Goal: Task Accomplishment & Management: Use online tool/utility

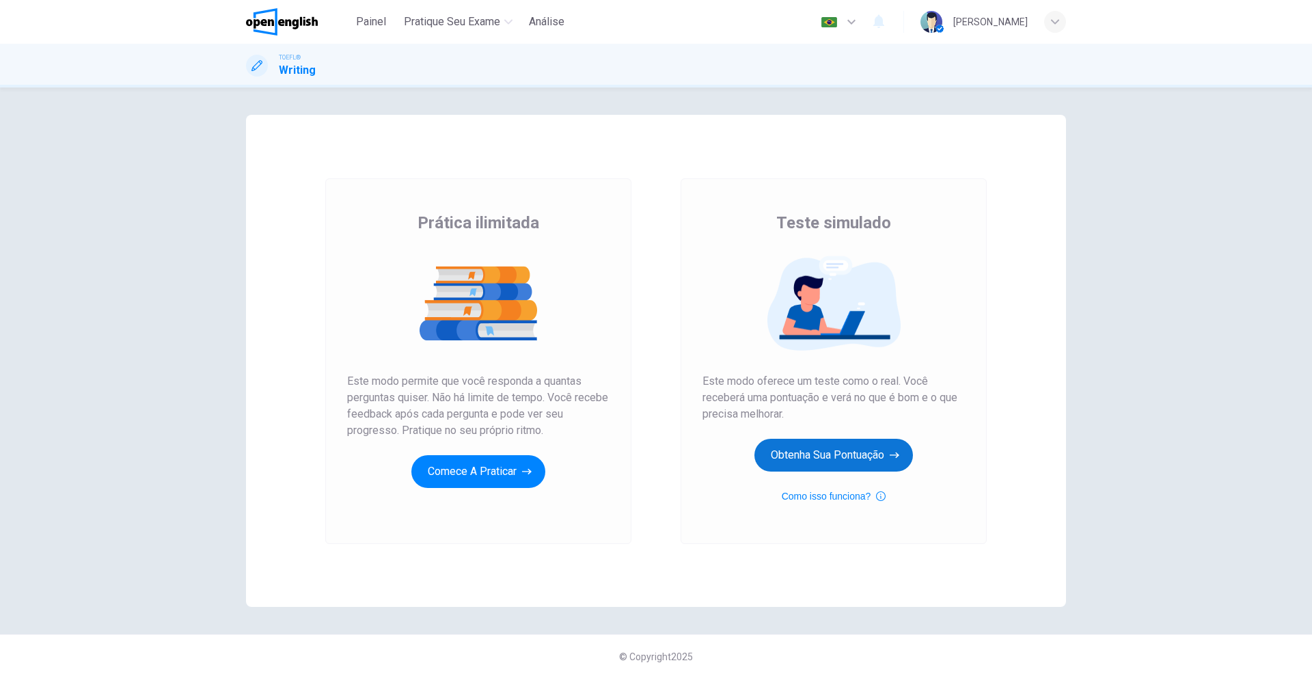
click at [817, 459] on button "Obtenha sua pontuação" at bounding box center [834, 455] width 159 height 33
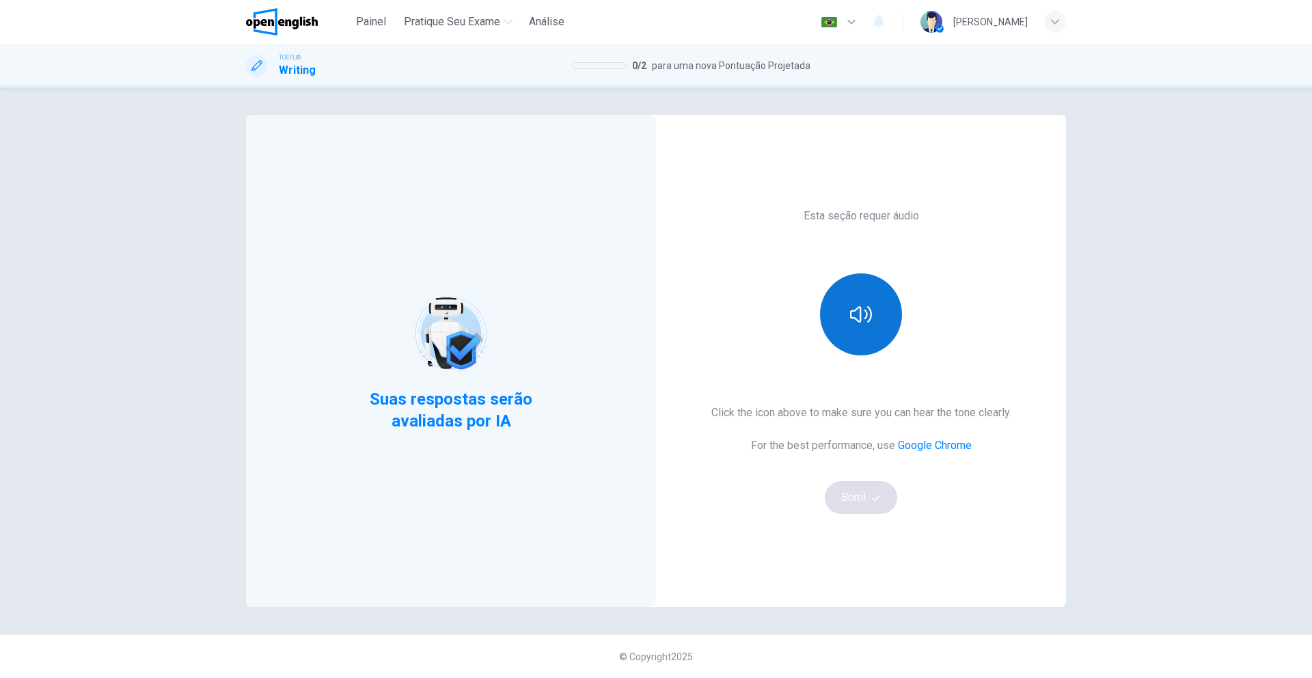
click at [857, 336] on button "button" at bounding box center [861, 314] width 82 height 82
click at [872, 505] on button "Bom!" at bounding box center [861, 497] width 73 height 33
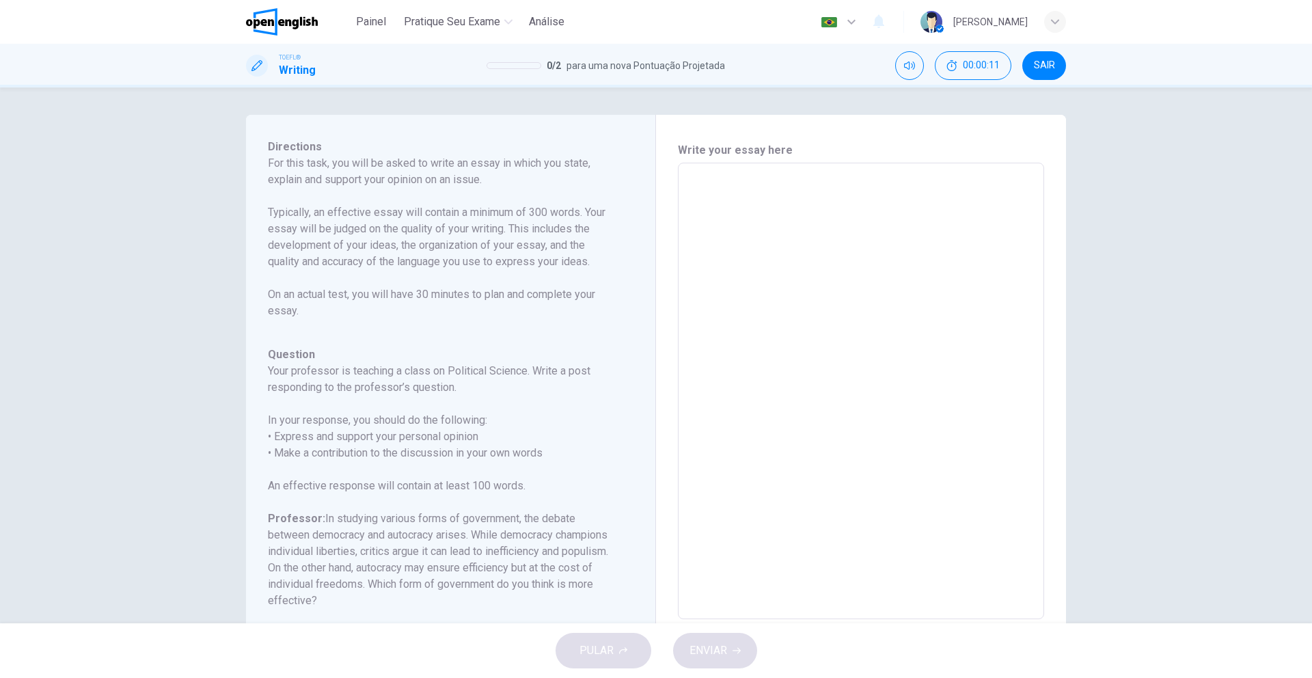
scroll to position [67, 0]
click at [483, 166] on p "For this task, you will be asked to write an essay in which you state, explain …" at bounding box center [442, 239] width 349 height 164
click at [483, 165] on p "For this task, you will be asked to write an essay in which you state, explain …" at bounding box center [442, 239] width 349 height 164
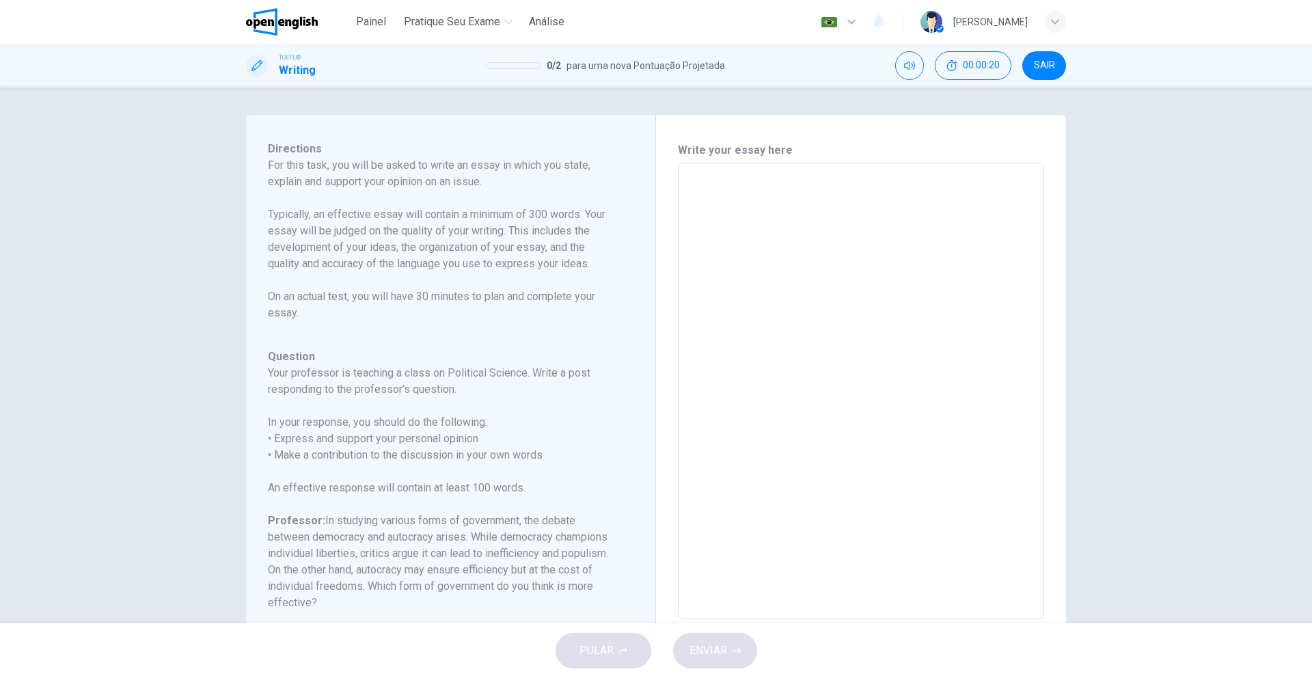
click at [483, 164] on p "For this task, you will be asked to write an essay in which you state, explain …" at bounding box center [442, 239] width 349 height 164
drag, startPoint x: 468, startPoint y: 164, endPoint x: 511, endPoint y: 164, distance: 43.7
click at [511, 164] on p "For this task, you will be asked to write an essay in which you state, explain …" at bounding box center [442, 239] width 349 height 164
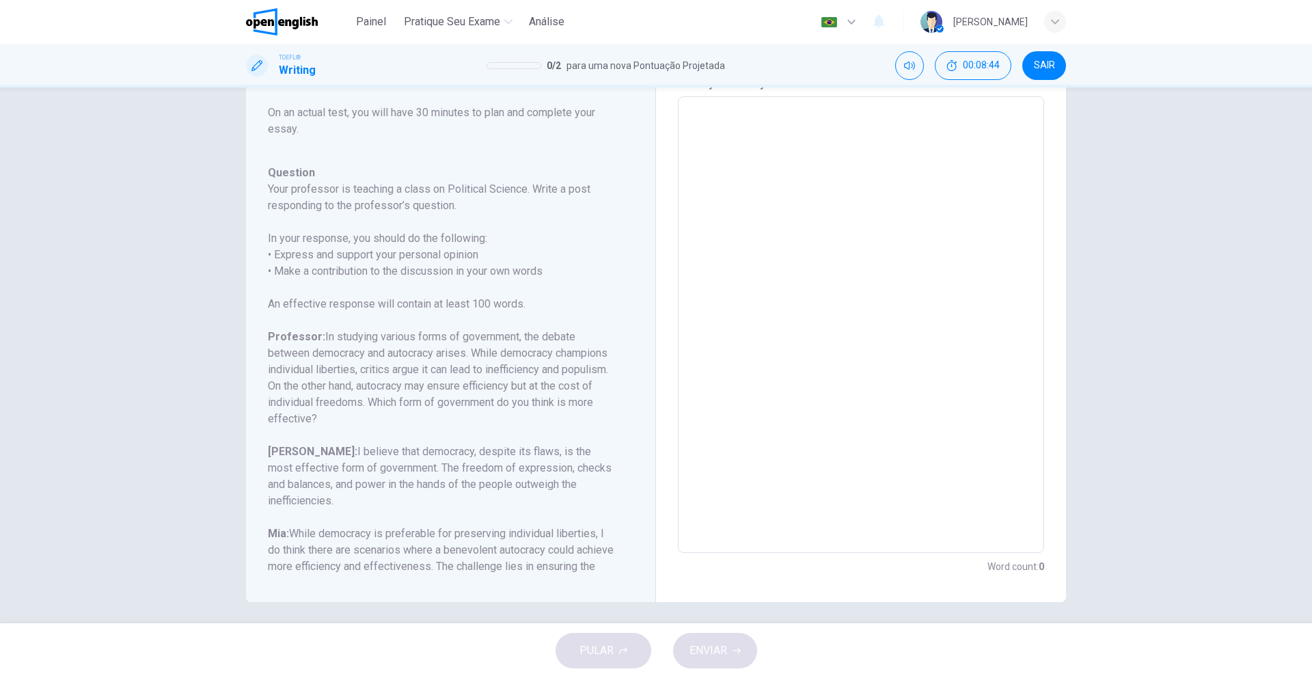
scroll to position [0, 0]
